Goal: Task Accomplishment & Management: Complete application form

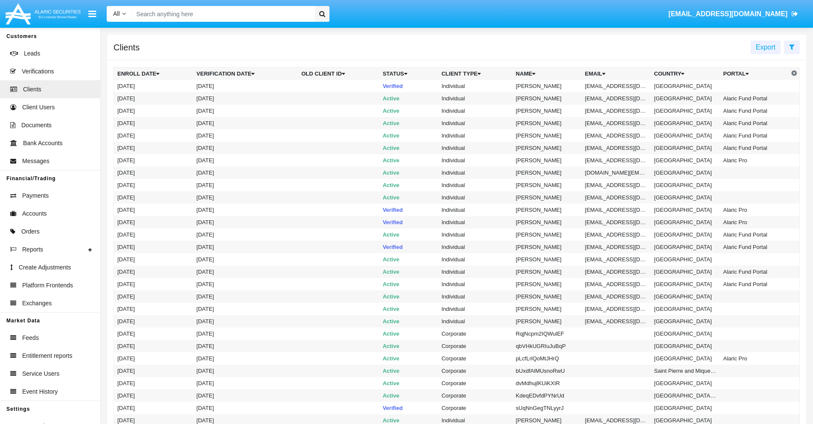
click at [791, 46] on icon at bounding box center [792, 47] width 6 height 7
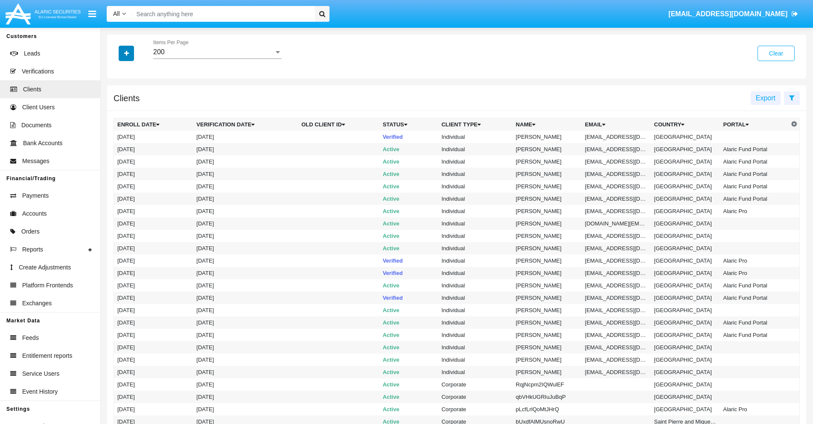
click at [126, 53] on icon "button" at bounding box center [126, 53] width 5 height 6
click at [133, 145] on span "Email" at bounding box center [132, 145] width 17 height 10
click at [117, 148] on input "Email" at bounding box center [117, 148] width 0 height 0
checkbox input "true"
click at [126, 53] on icon "button" at bounding box center [126, 53] width 5 height 6
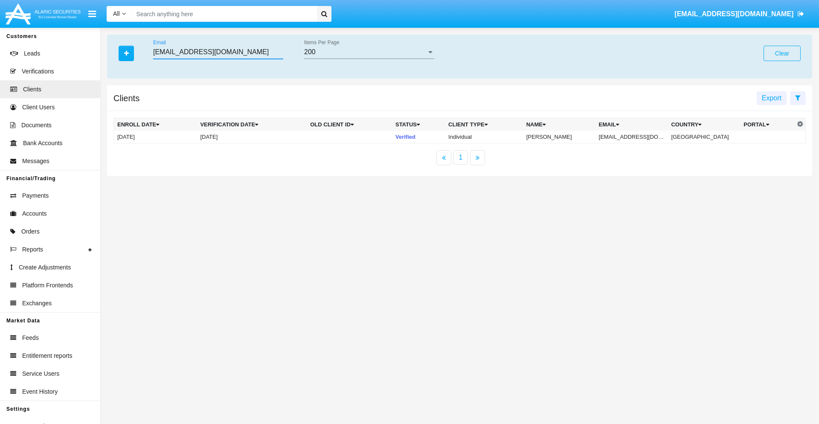
type input "[EMAIL_ADDRESS][DOMAIN_NAME]"
click at [635, 136] on td "[EMAIL_ADDRESS][DOMAIN_NAME]" at bounding box center [631, 137] width 73 height 13
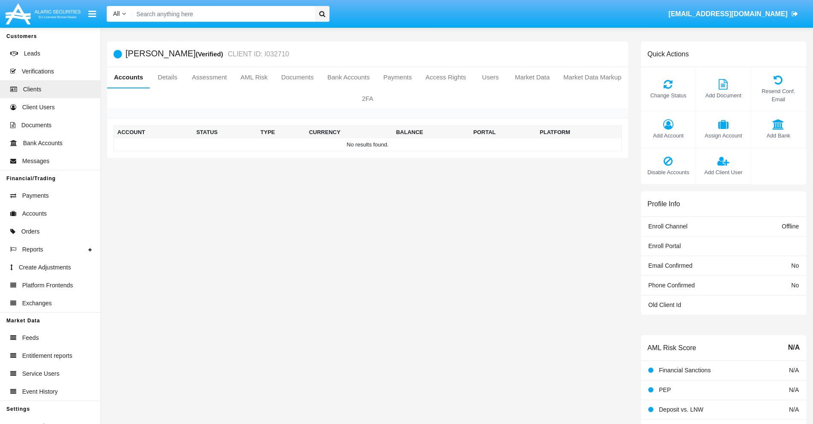
click at [668, 135] on span "Add Account" at bounding box center [668, 135] width 46 height 8
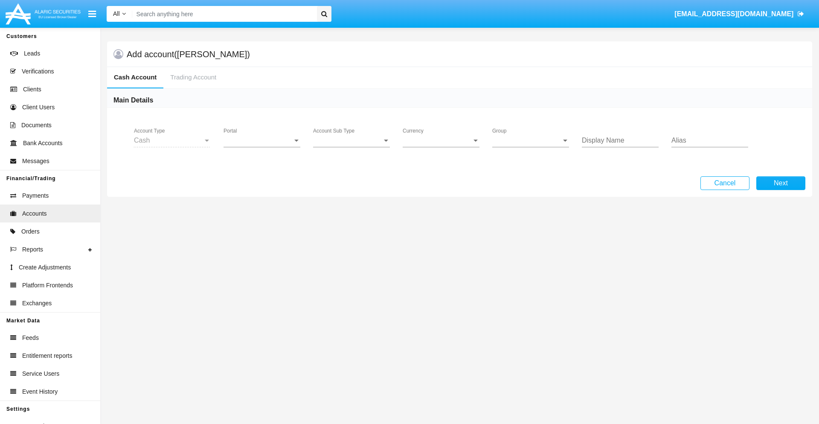
click at [262, 140] on span "Portal" at bounding box center [258, 140] width 69 height 8
click at [263, 208] on span "Alaric Pro" at bounding box center [263, 208] width 79 height 20
click at [351, 140] on span "Account Sub Type" at bounding box center [347, 140] width 69 height 8
click at [351, 147] on span "Trading Cash" at bounding box center [351, 146] width 77 height 20
click at [531, 140] on span "Group" at bounding box center [526, 140] width 69 height 8
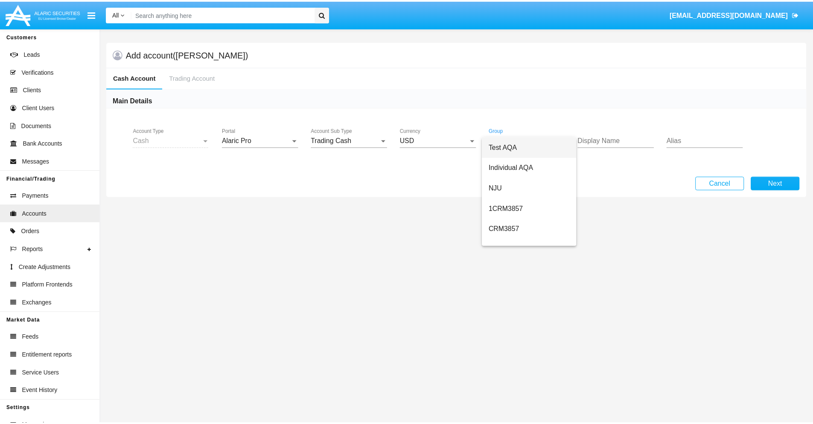
scroll to position [382, 0]
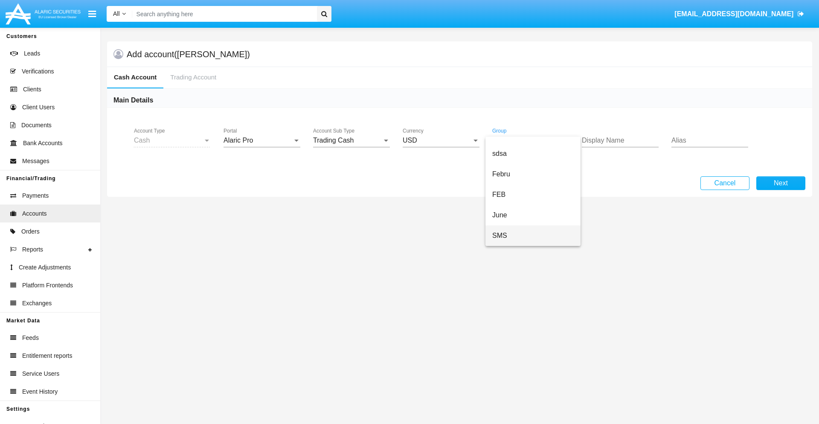
click at [533, 235] on span "SMS" at bounding box center [532, 235] width 81 height 20
type input "white"
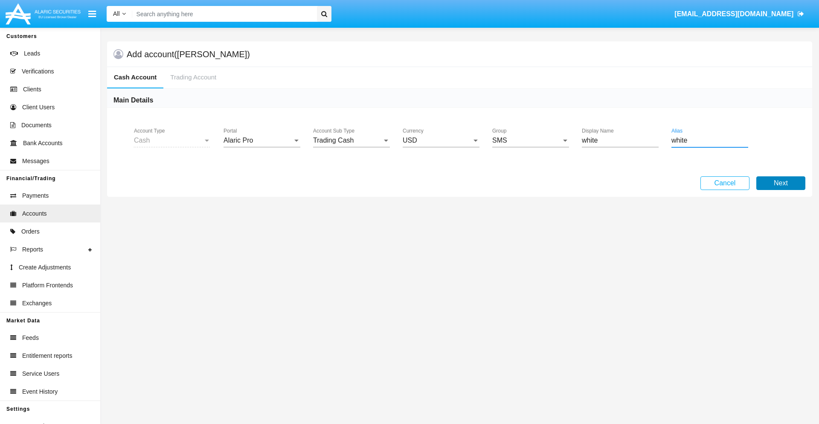
click at [781, 183] on button "Next" at bounding box center [780, 183] width 49 height 14
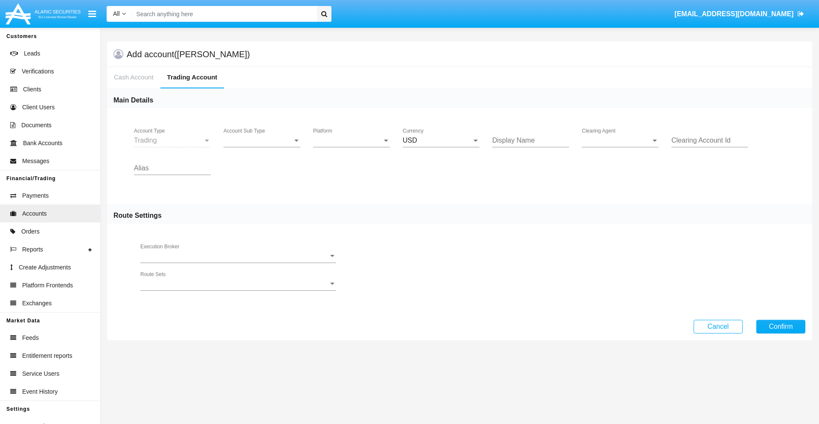
click at [262, 140] on span "Account Sub Type" at bounding box center [258, 140] width 69 height 8
click at [262, 147] on span "Trading" at bounding box center [262, 146] width 77 height 20
click at [351, 140] on span "Platform" at bounding box center [347, 140] width 69 height 8
click at [351, 147] on span "Hammer Lite" at bounding box center [351, 146] width 77 height 20
click at [620, 140] on span "Clearing Agent" at bounding box center [616, 140] width 69 height 8
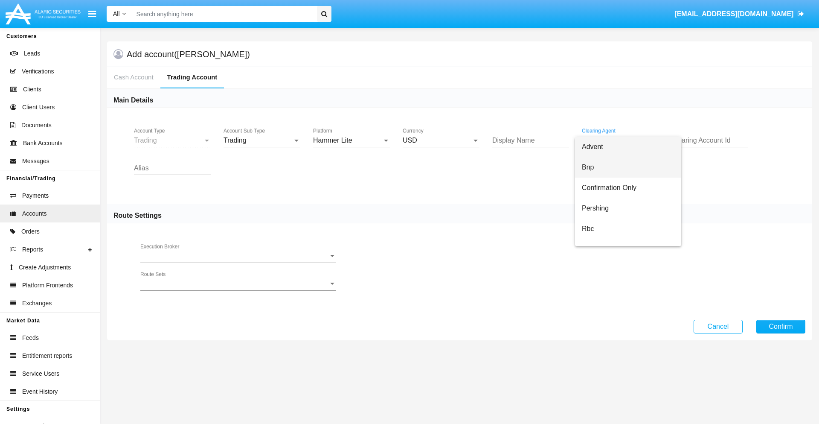
click at [628, 167] on span "Bnp" at bounding box center [628, 167] width 93 height 20
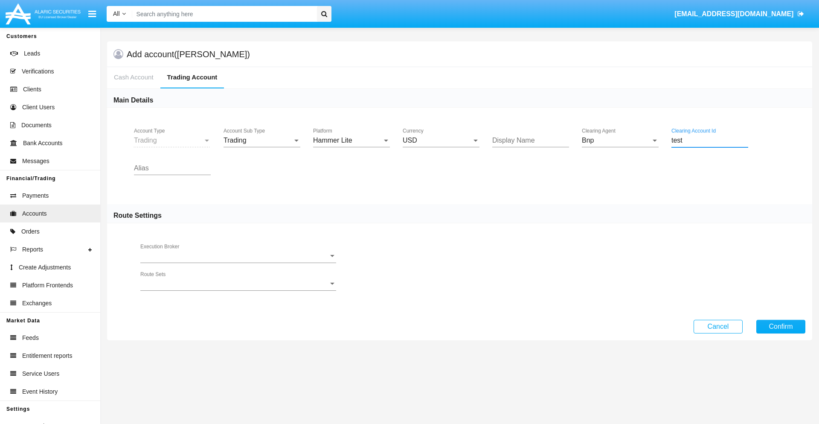
type input "test"
type input "silver"
type input "mint green"
click at [781, 326] on button "Confirm" at bounding box center [780, 326] width 49 height 14
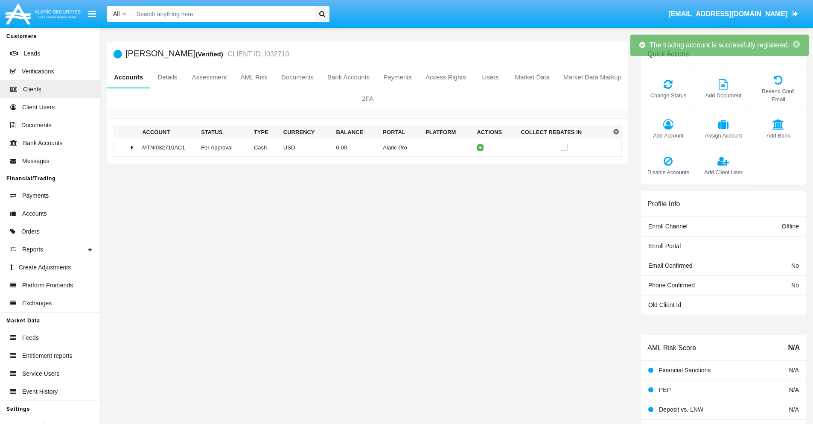
click at [364, 147] on td "0.00" at bounding box center [356, 147] width 47 height 18
click at [480, 147] on icon at bounding box center [482, 147] width 4 height 4
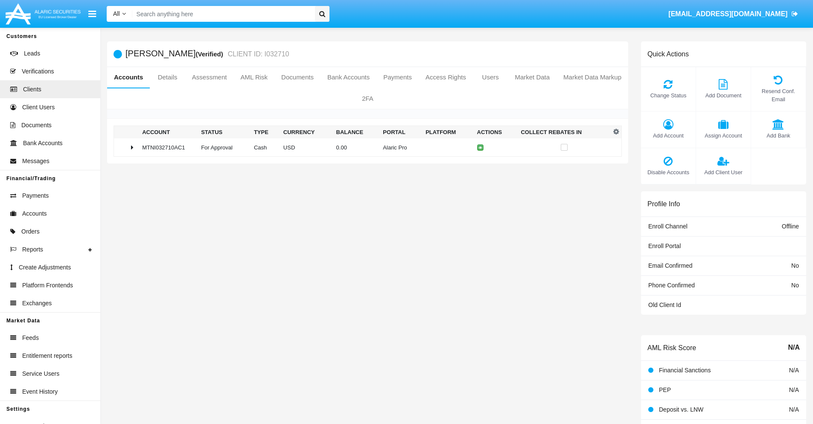
click at [364, 147] on td "0.00" at bounding box center [356, 147] width 47 height 18
click at [480, 165] on icon at bounding box center [482, 165] width 4 height 4
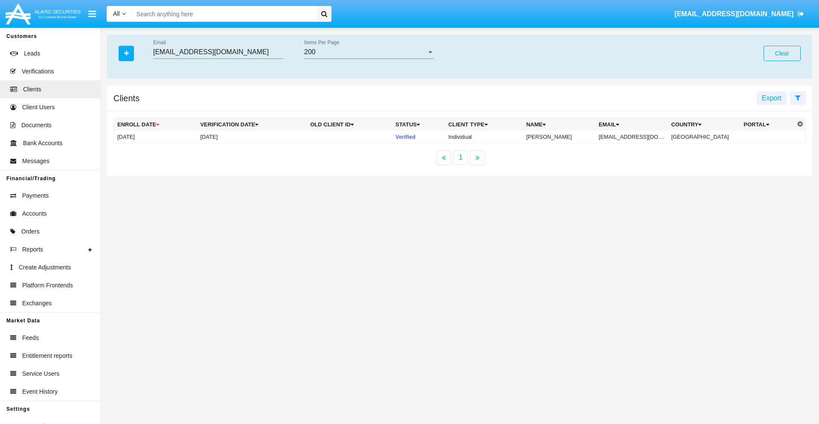
click at [782, 53] on button "Clear" at bounding box center [781, 53] width 37 height 15
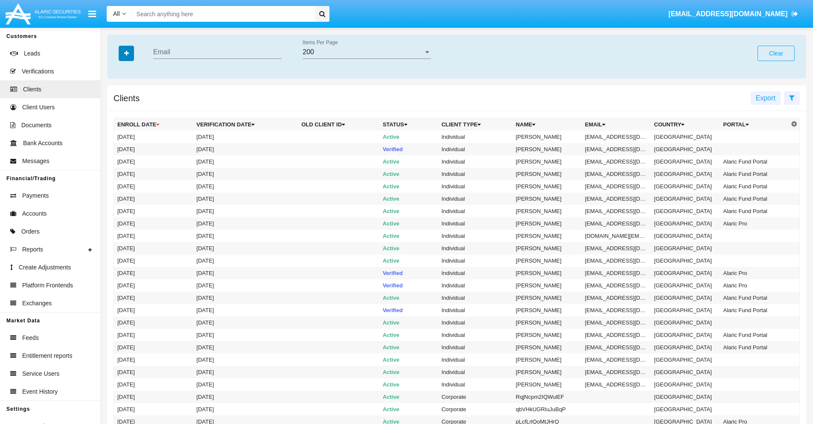
click at [126, 53] on icon "button" at bounding box center [126, 53] width 5 height 6
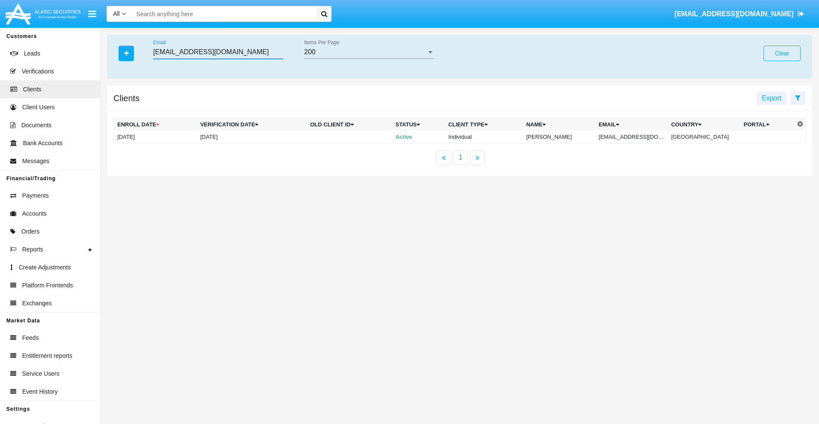
type input "xksr-aue@lhtt-a.kr"
click at [638, 136] on td "xksr-aue@lhtt-a.kr" at bounding box center [631, 137] width 73 height 13
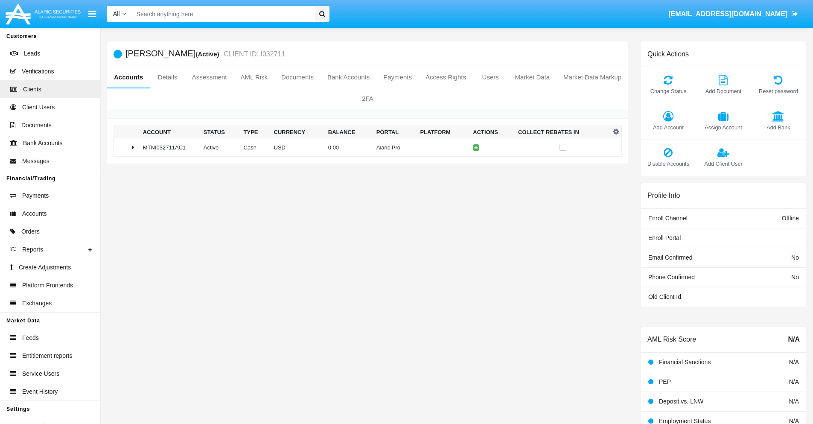
click at [668, 127] on span "Add Account" at bounding box center [668, 127] width 46 height 8
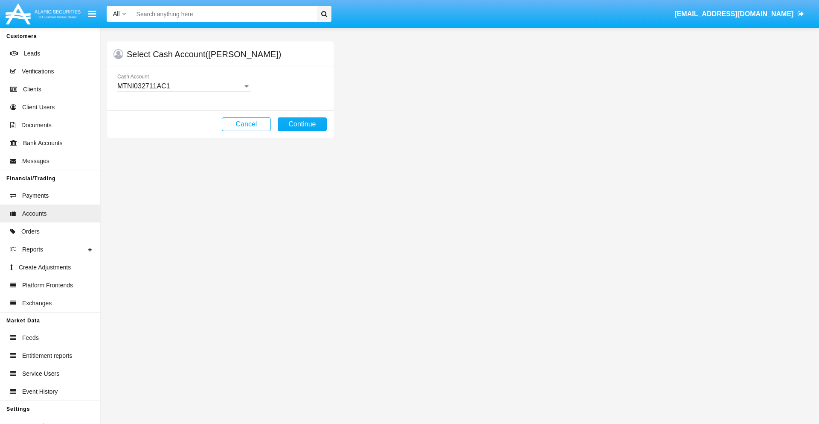
click at [183, 86] on div "MTNI032711AC1" at bounding box center [179, 86] width 125 height 8
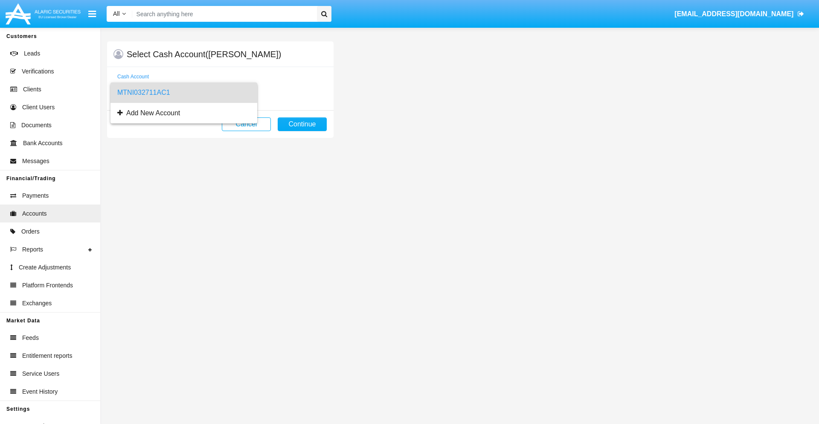
click at [183, 93] on span "MTNI032711AC1" at bounding box center [183, 92] width 133 height 20
click at [302, 124] on button "Continue" at bounding box center [302, 124] width 49 height 14
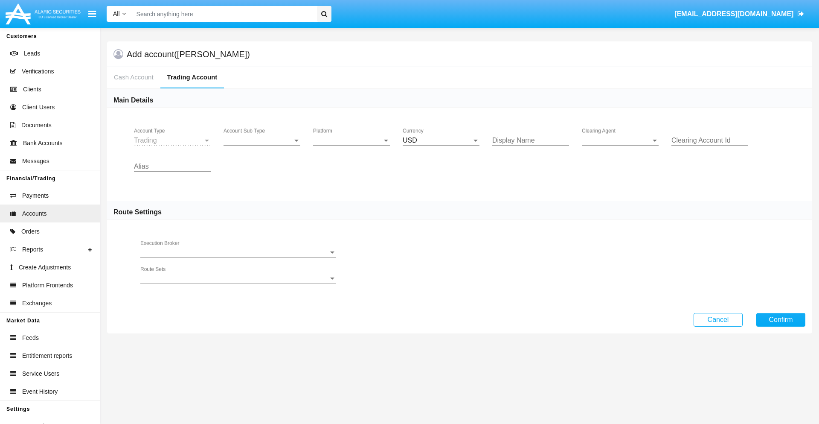
click at [262, 140] on span "Account Sub Type" at bounding box center [258, 140] width 69 height 8
click at [262, 147] on span "Trading" at bounding box center [262, 146] width 77 height 20
click at [351, 140] on span "Platform" at bounding box center [347, 140] width 69 height 8
click at [351, 147] on span "Hammer Lite" at bounding box center [351, 146] width 77 height 20
click at [620, 140] on span "Clearing Agent" at bounding box center [616, 140] width 69 height 8
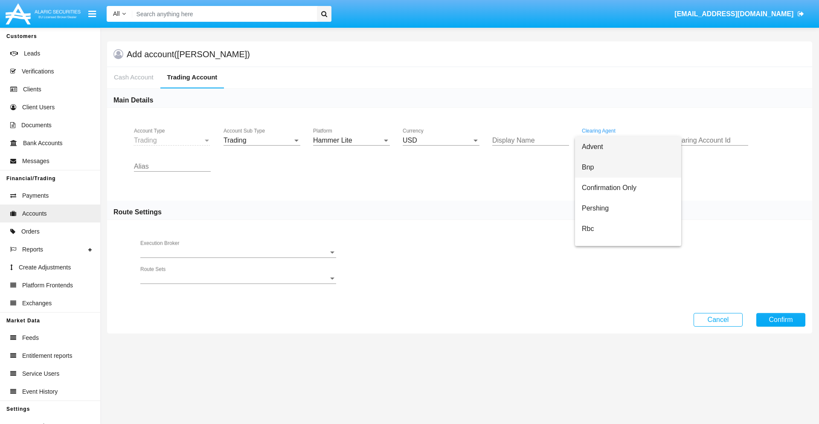
click at [628, 167] on span "Bnp" at bounding box center [628, 167] width 93 height 20
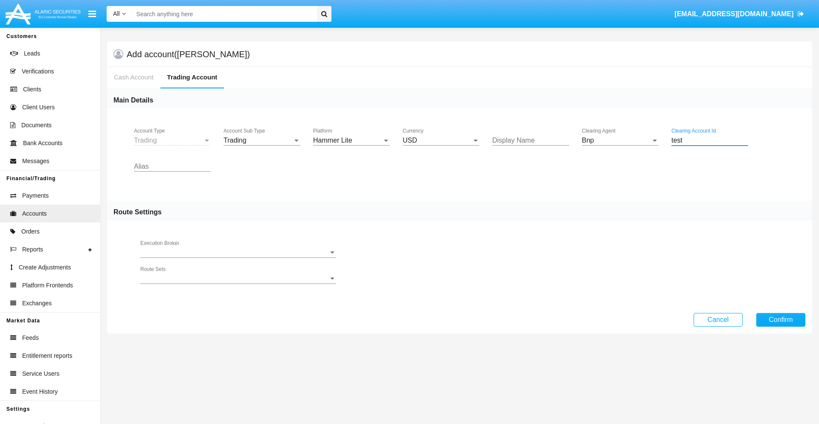
type input "test"
type input "fuchsia"
type input "olive"
click at [781, 319] on button "Confirm" at bounding box center [780, 320] width 49 height 14
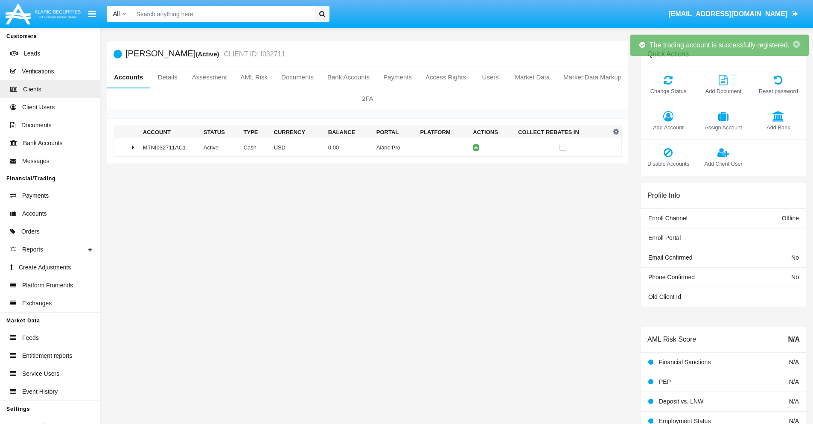
click at [364, 147] on td "0.00" at bounding box center [349, 147] width 48 height 18
